Goal: Information Seeking & Learning: Learn about a topic

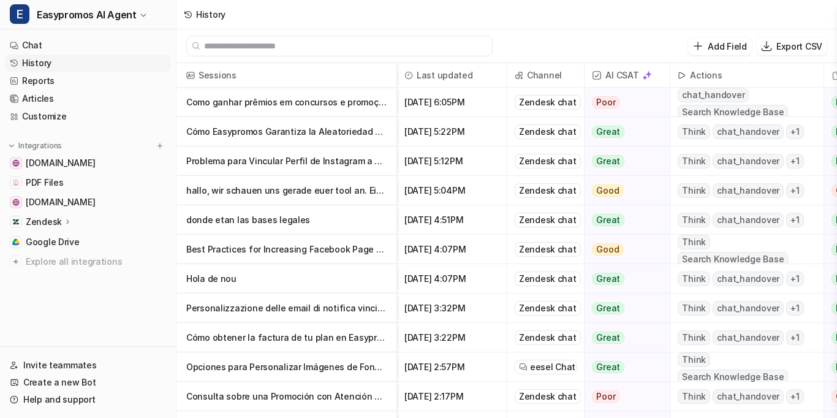
click at [28, 62] on link "History" at bounding box center [88, 63] width 166 height 17
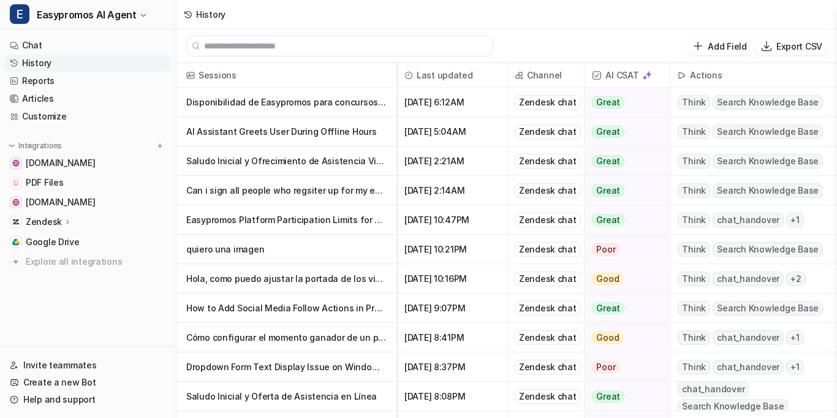
click at [317, 102] on p "Disponibilidad de Easypromos para concursos en Colombia" at bounding box center [286, 102] width 200 height 29
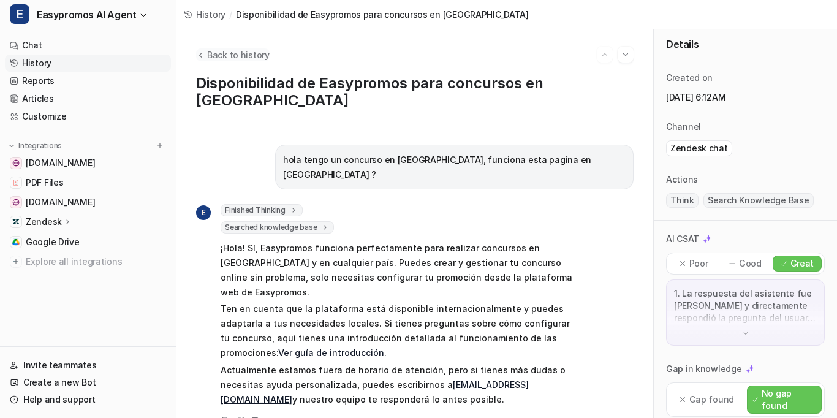
click at [236, 50] on span "Back to history" at bounding box center [238, 54] width 63 height 13
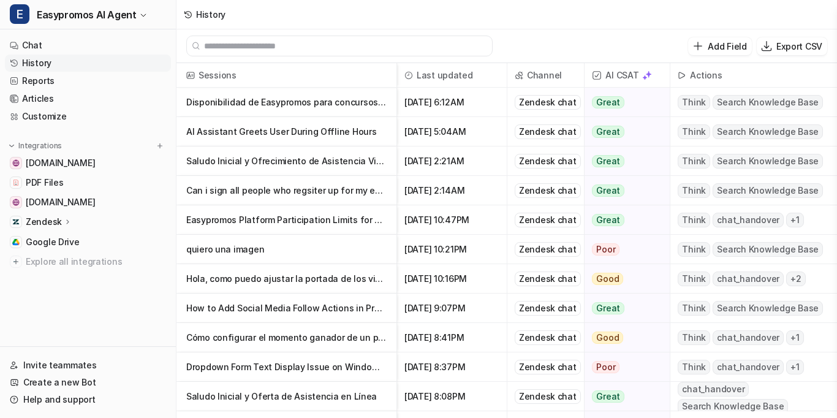
click at [289, 129] on p "AI Assistant Greets User During Offline Hours" at bounding box center [286, 131] width 200 height 29
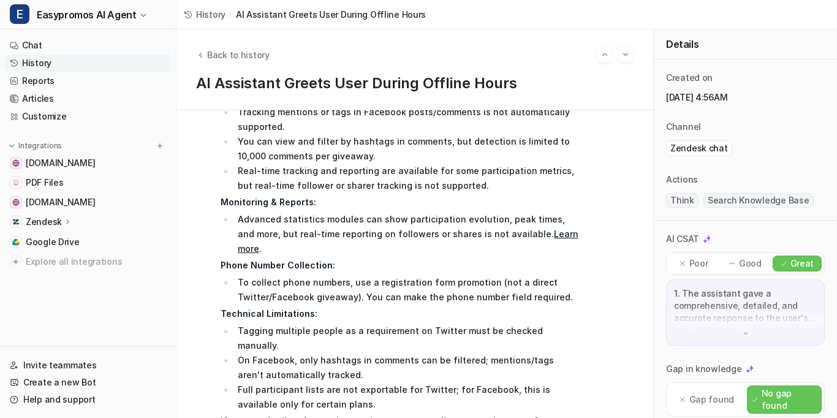
scroll to position [1070, 0]
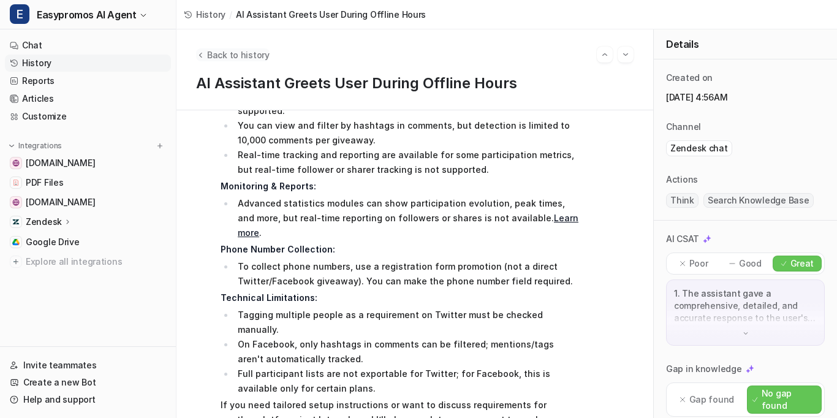
click at [211, 56] on span "Back to history" at bounding box center [238, 54] width 63 height 13
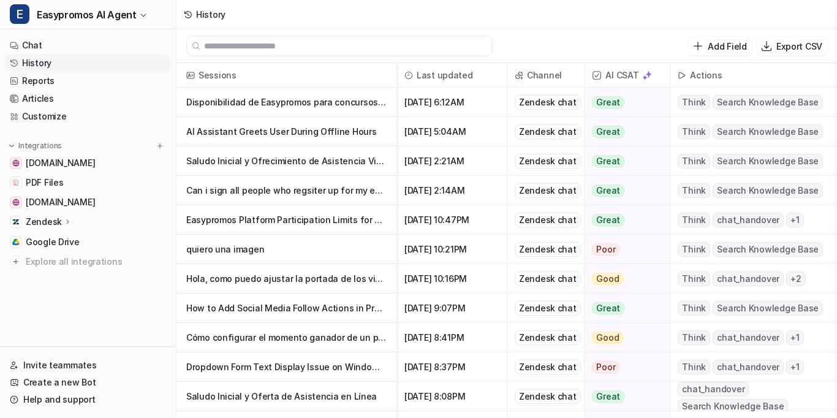
click at [286, 191] on p "Can i sign all people who regsiter up for my email list?" at bounding box center [286, 190] width 200 height 29
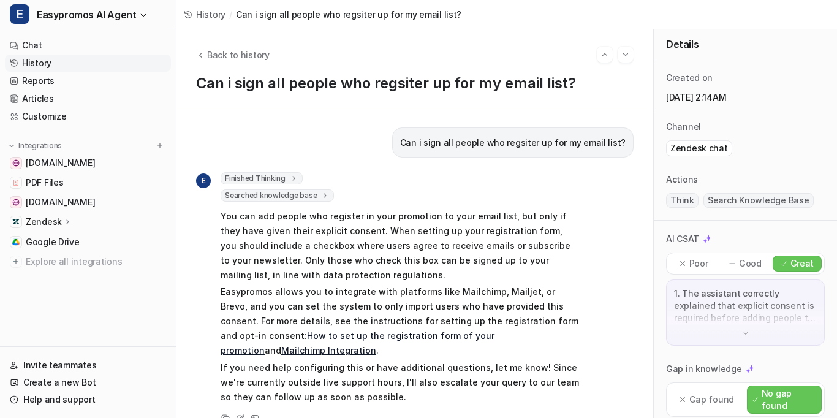
scroll to position [4, 0]
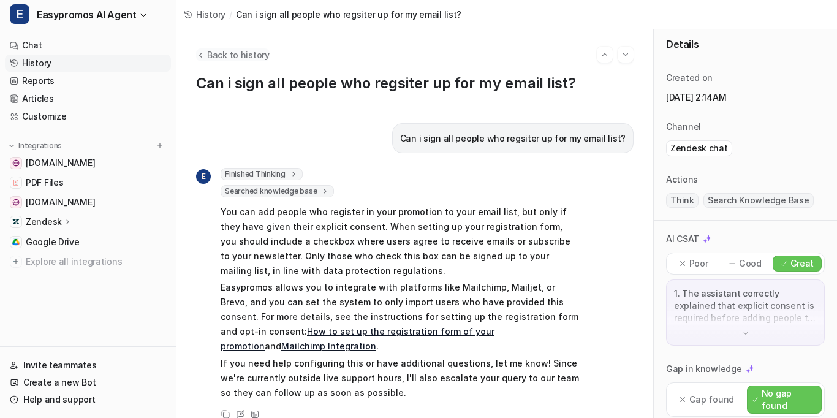
click at [233, 51] on span "Back to history" at bounding box center [238, 54] width 63 height 13
